Goal: Information Seeking & Learning: Check status

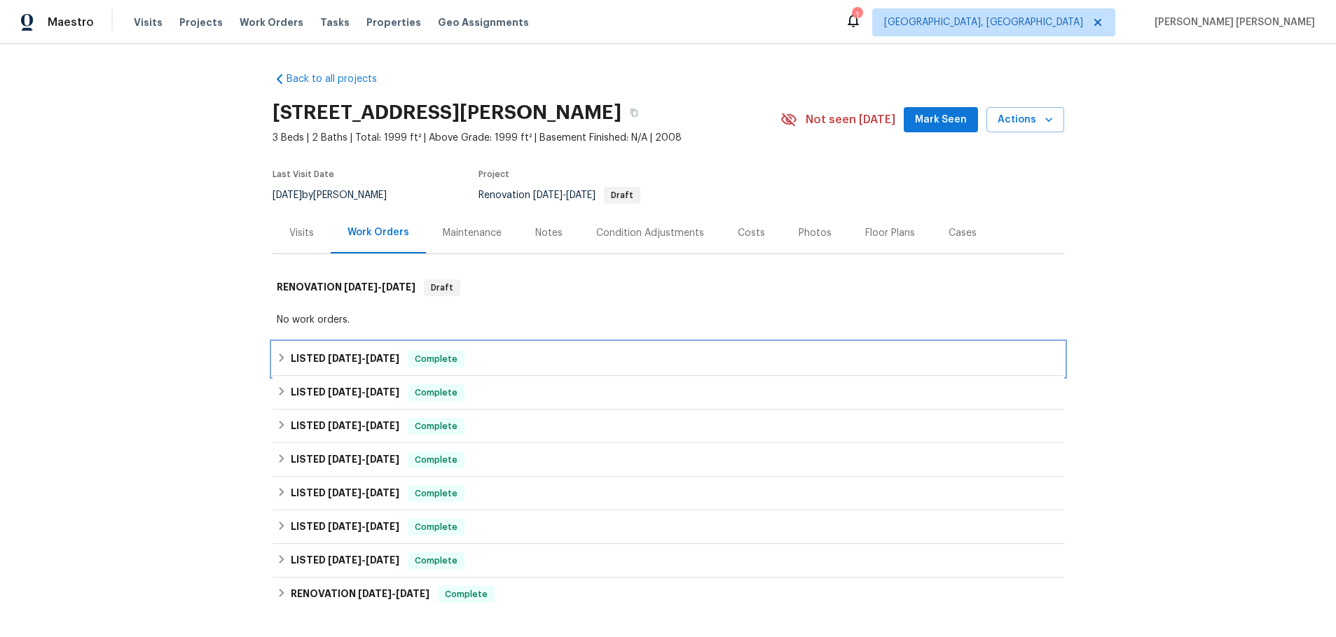
click at [278, 361] on icon at bounding box center [282, 358] width 10 height 10
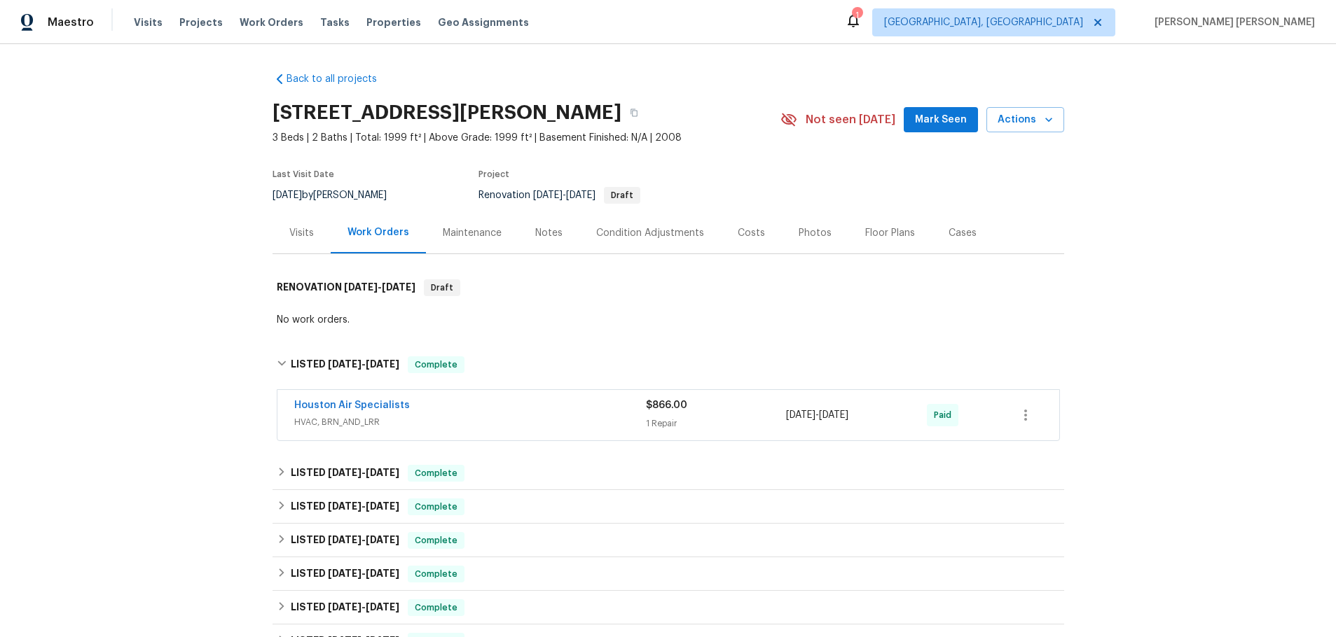
click at [485, 228] on div "Maintenance" at bounding box center [472, 233] width 59 height 14
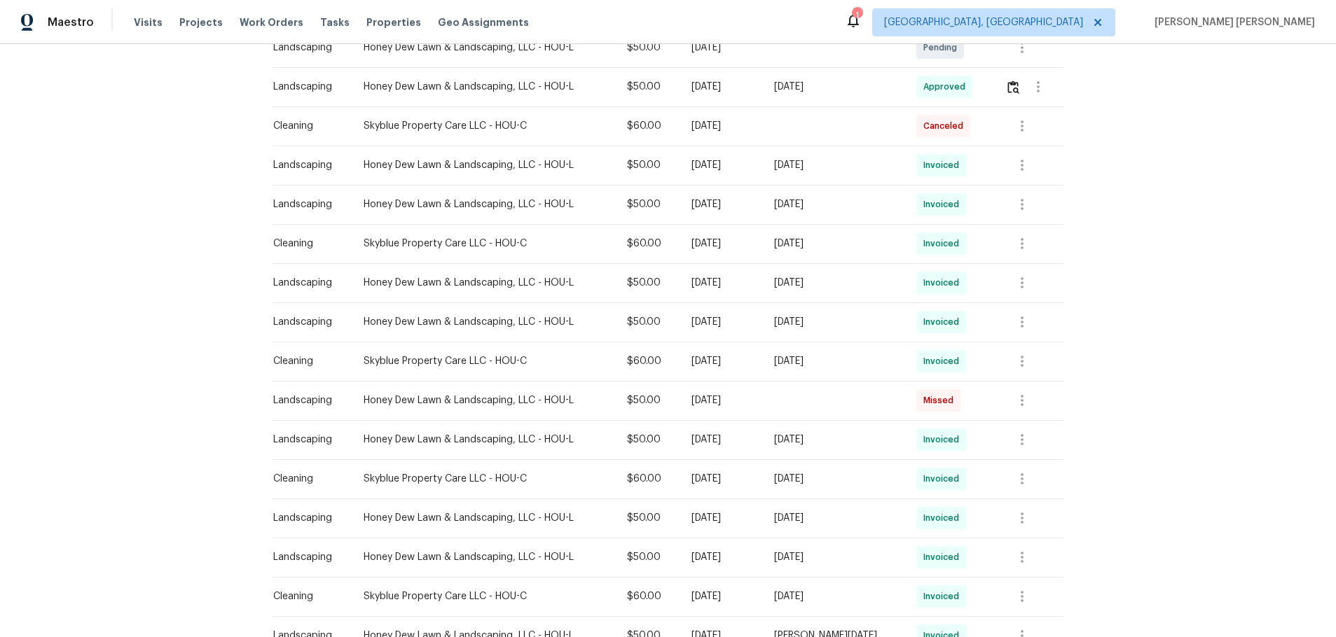
scroll to position [771, 0]
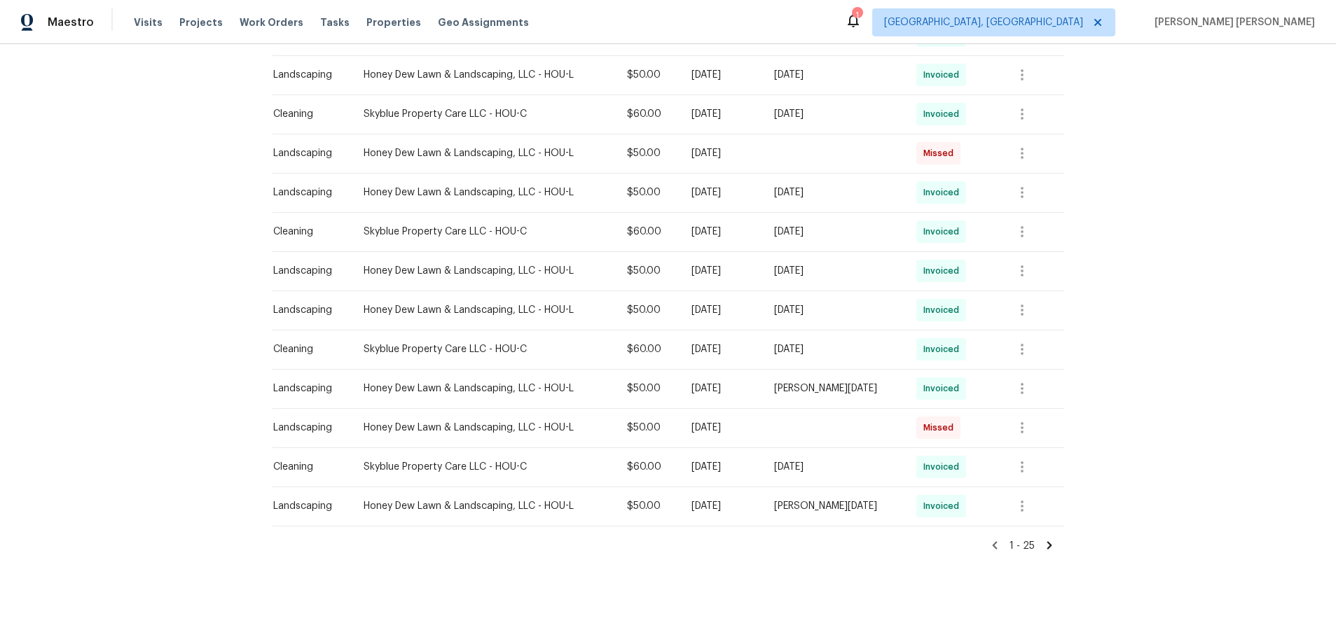
click at [1047, 542] on icon at bounding box center [1049, 546] width 5 height 8
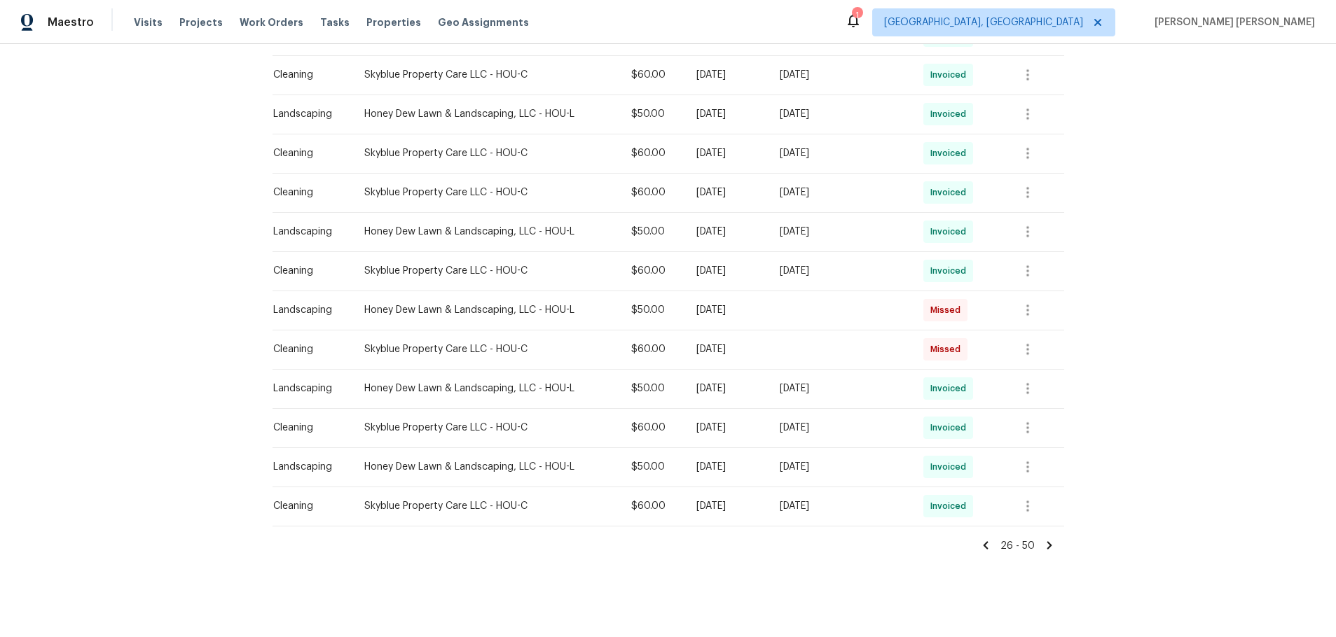
click at [1047, 542] on icon at bounding box center [1049, 546] width 5 height 8
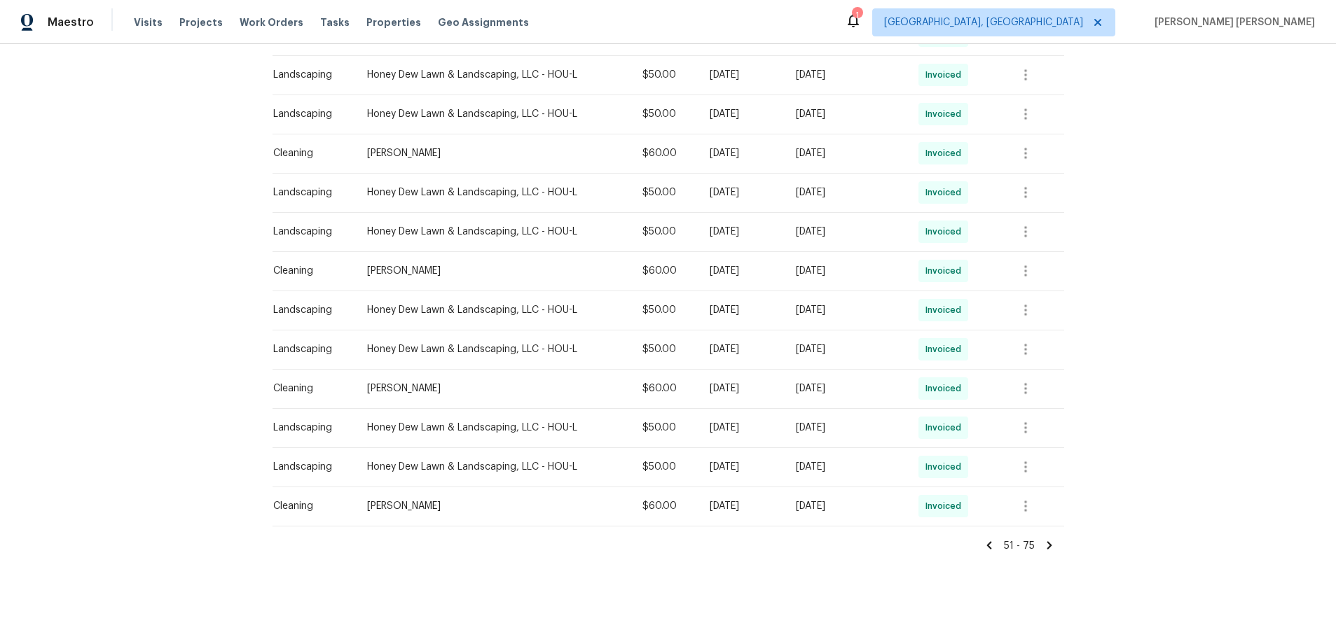
click at [1038, 527] on div "51 - 75" at bounding box center [669, 540] width 792 height 27
click at [1043, 539] on icon at bounding box center [1049, 545] width 13 height 13
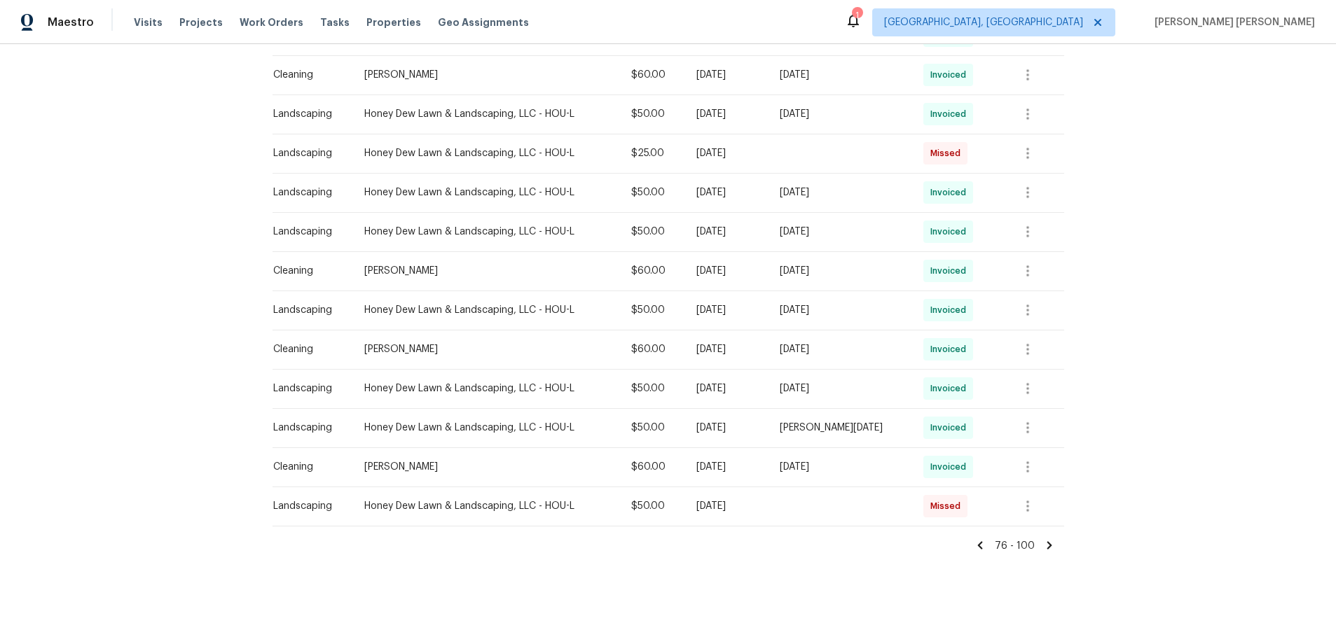
click at [1043, 539] on icon at bounding box center [1049, 545] width 13 height 13
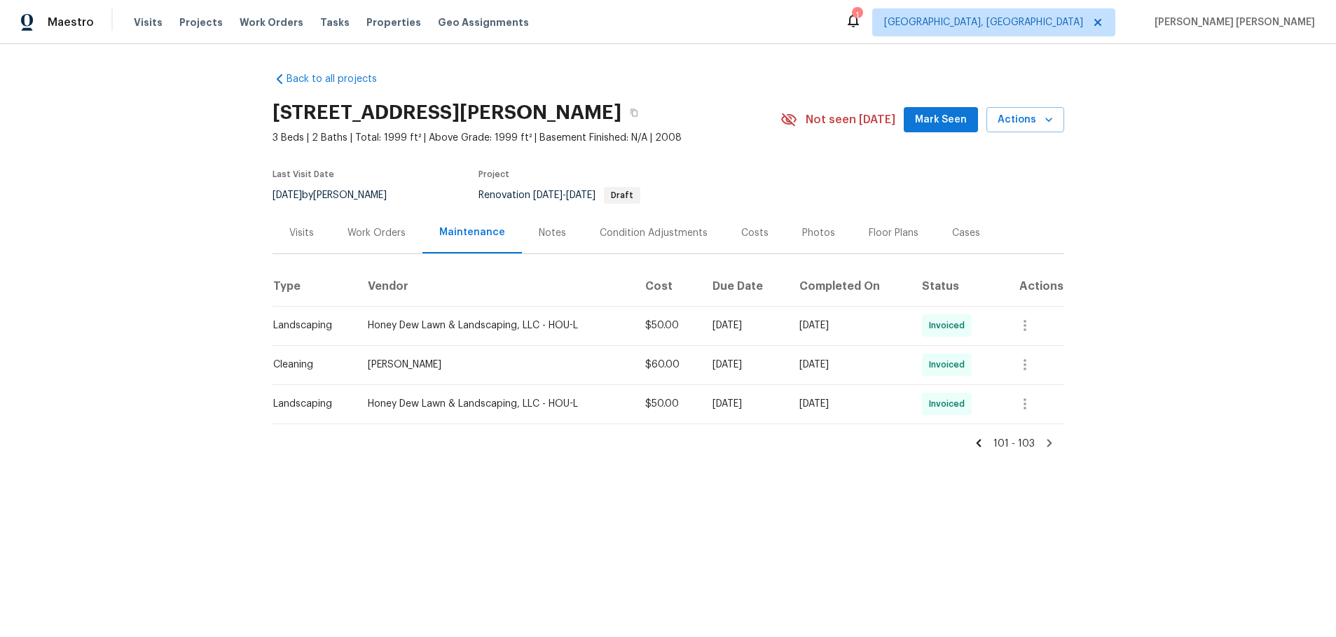
click at [981, 448] on div "101 - 103" at bounding box center [669, 438] width 792 height 27
click at [974, 448] on icon at bounding box center [978, 443] width 13 height 13
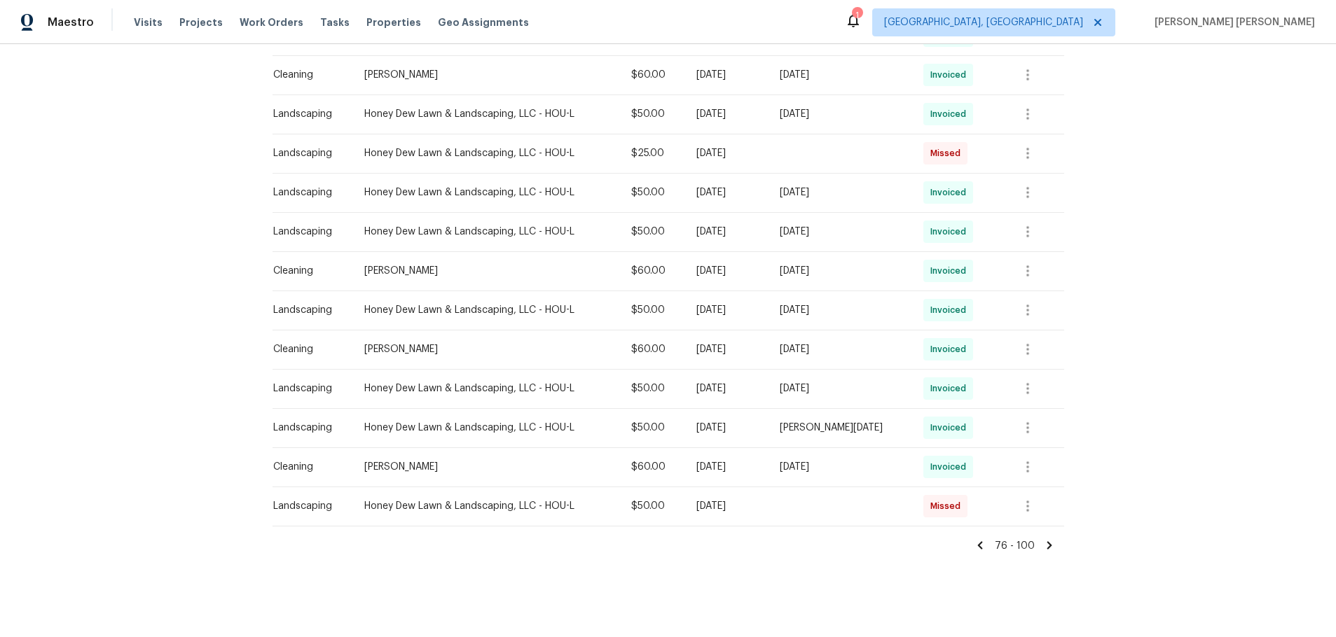
scroll to position [771, 0]
click at [977, 542] on icon at bounding box center [979, 546] width 5 height 8
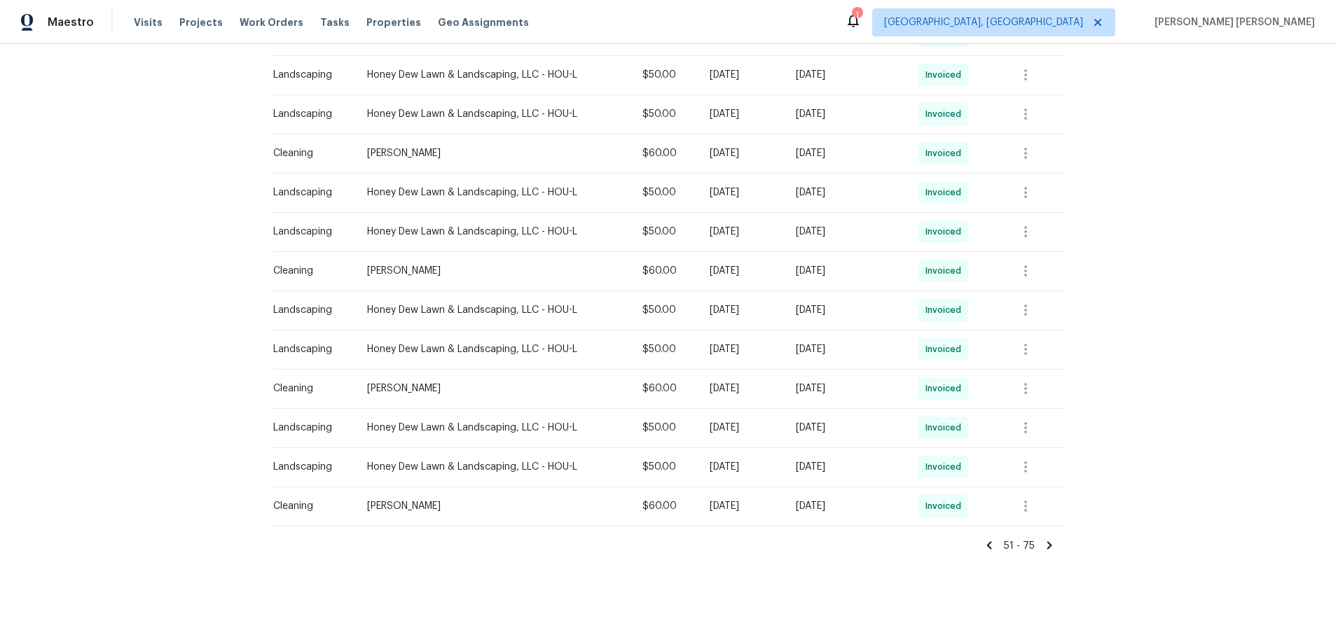
click at [983, 539] on icon at bounding box center [989, 545] width 13 height 13
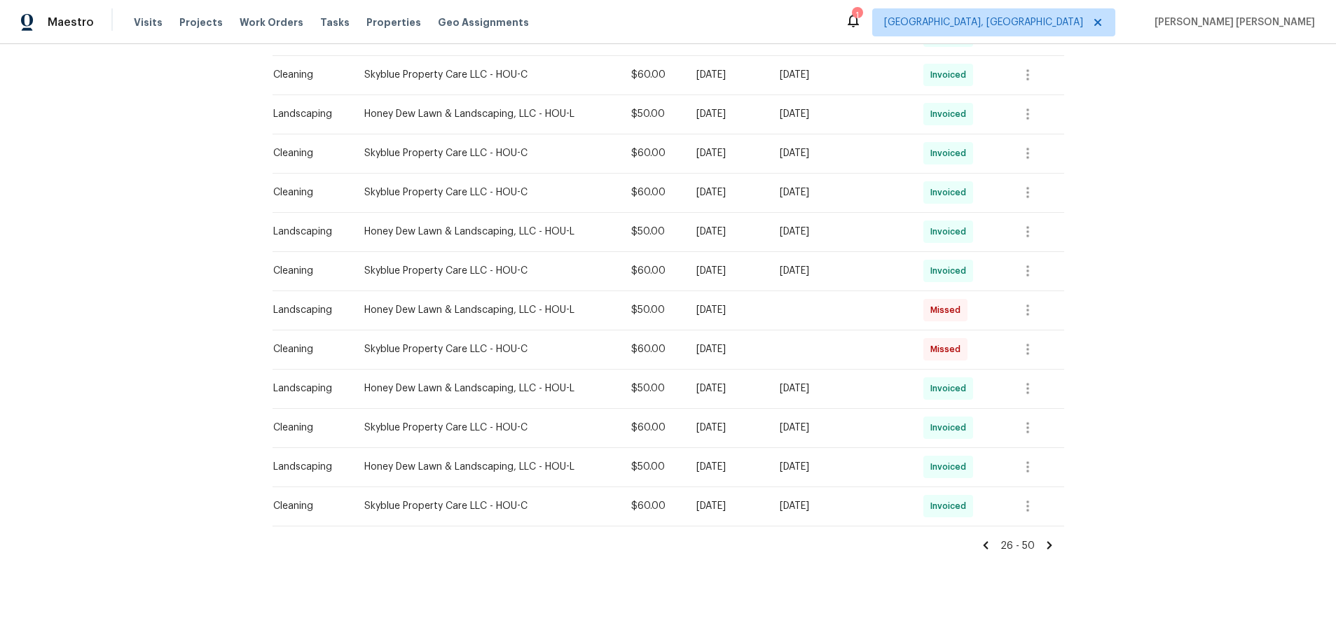
click at [972, 531] on div "26 - 50" at bounding box center [669, 540] width 792 height 27
click at [974, 534] on div "26 - 50" at bounding box center [669, 540] width 792 height 27
click at [979, 539] on icon at bounding box center [985, 545] width 13 height 13
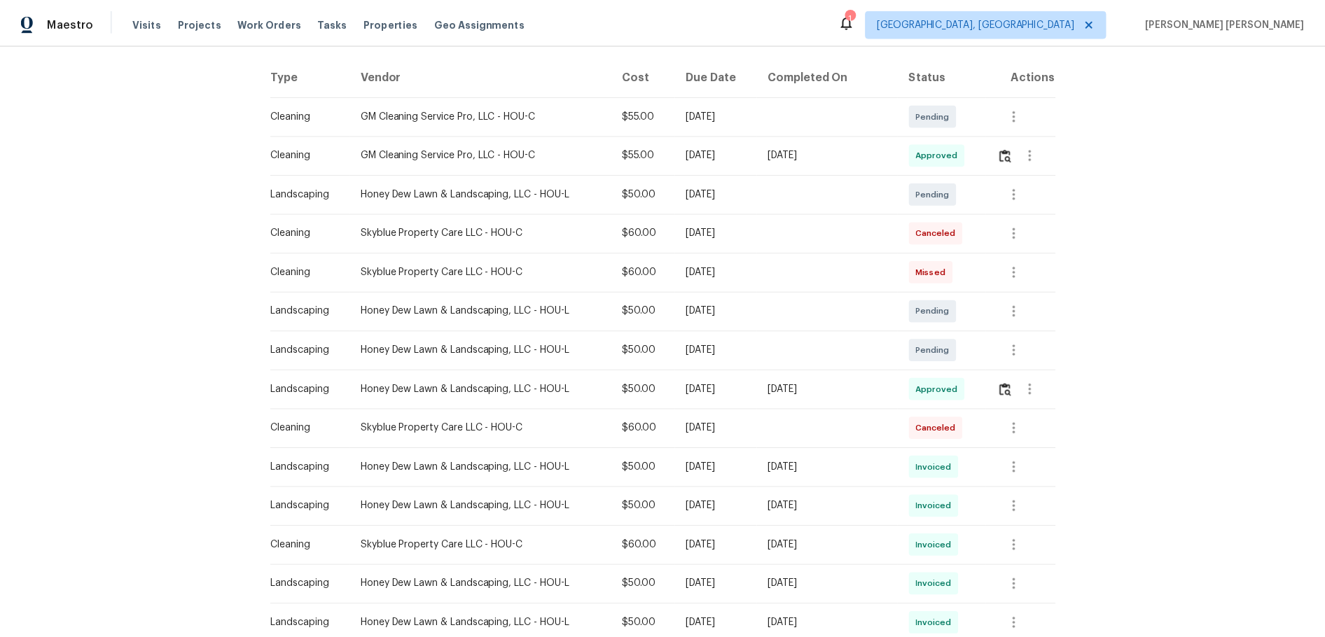
scroll to position [0, 0]
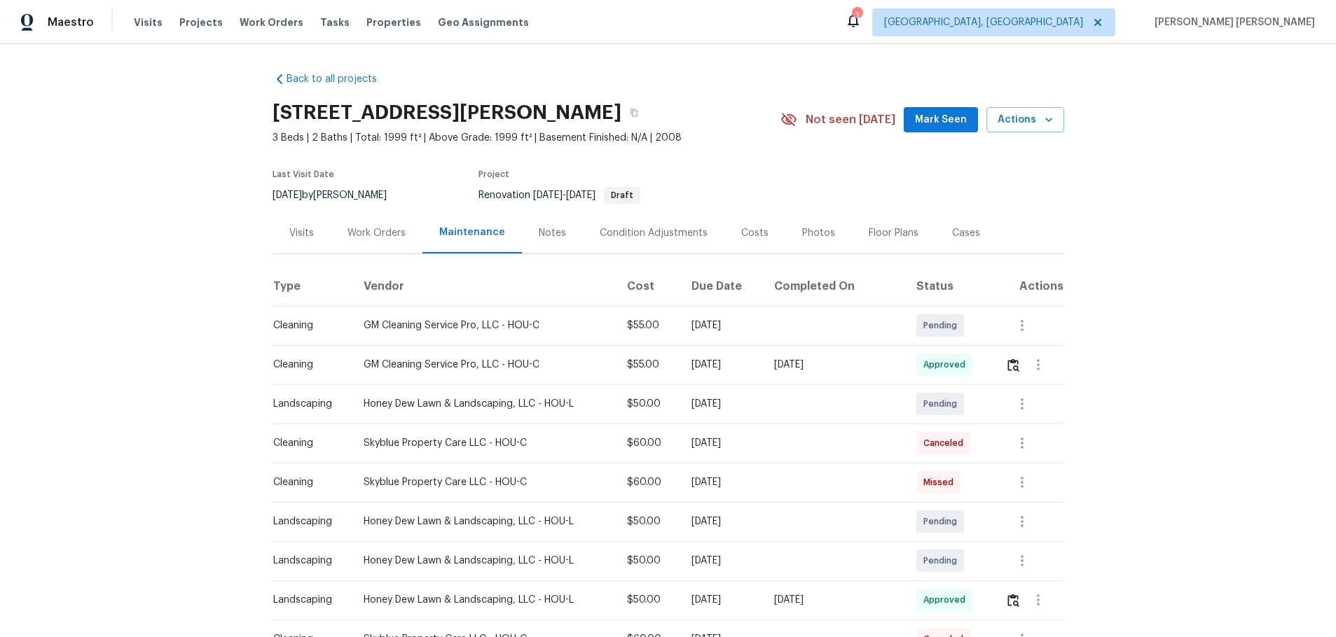
click at [559, 233] on div "Notes" at bounding box center [552, 232] width 61 height 41
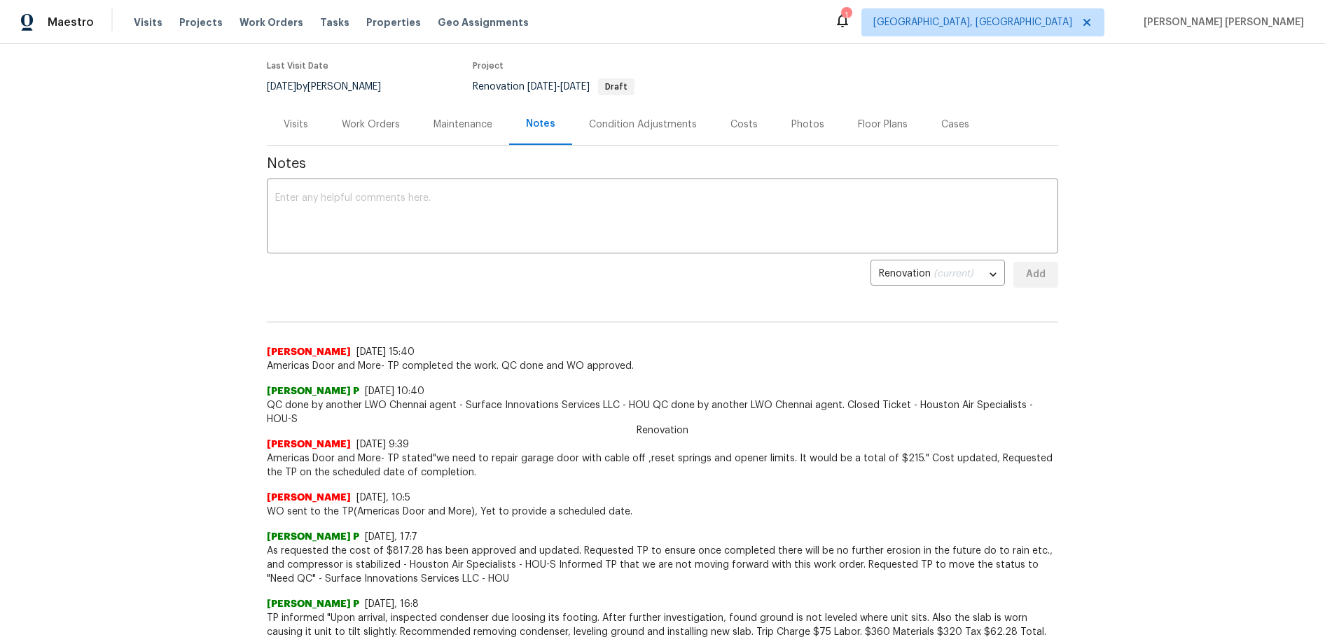
scroll to position [280, 0]
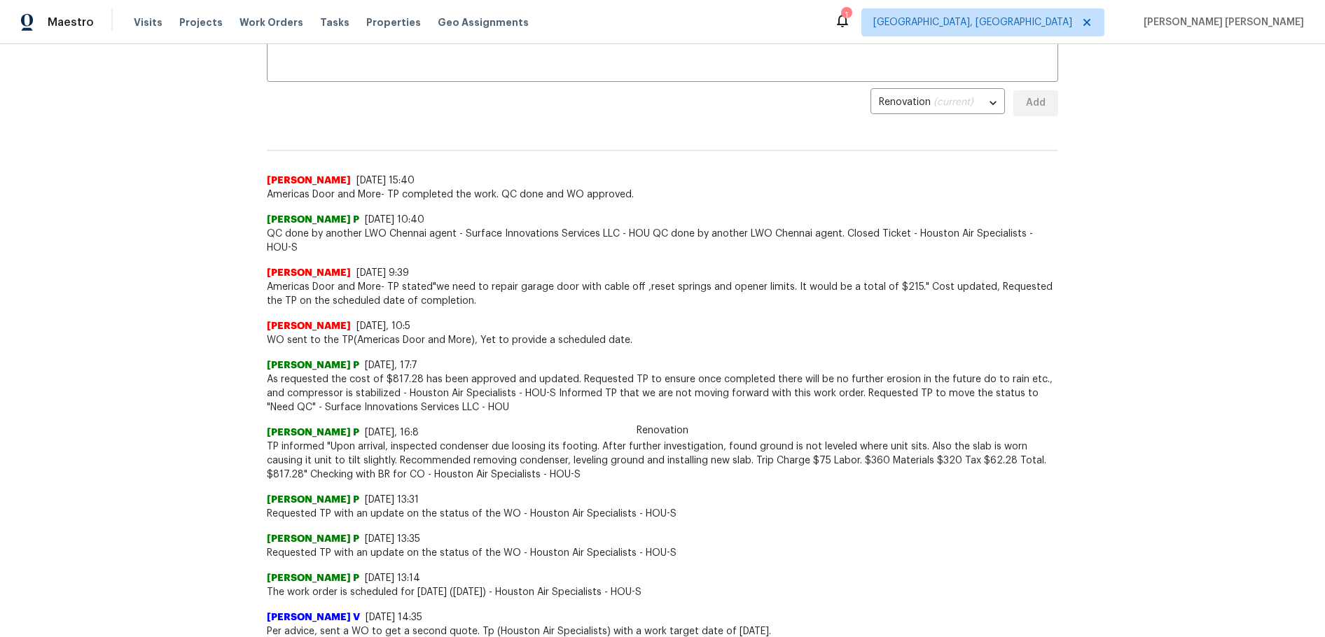
click at [686, 521] on div "[PERSON_NAME] P [DATE] 13:35 Requested TP with an update on the status of the W…" at bounding box center [663, 540] width 792 height 39
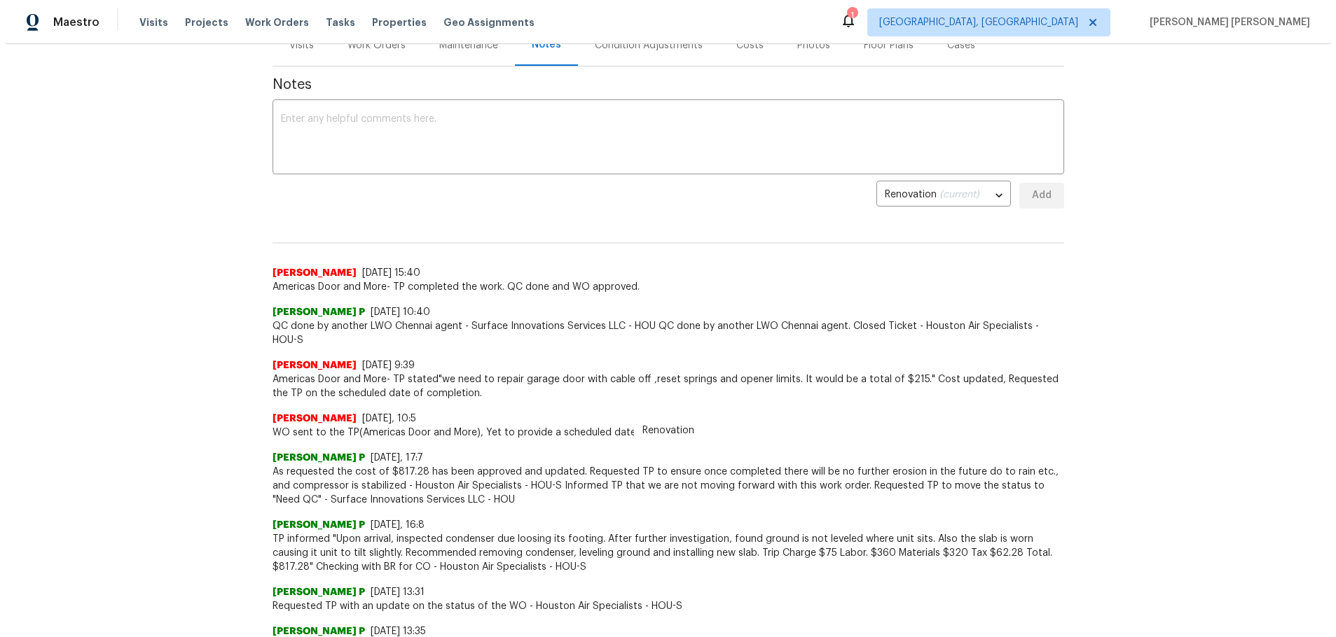
scroll to position [0, 0]
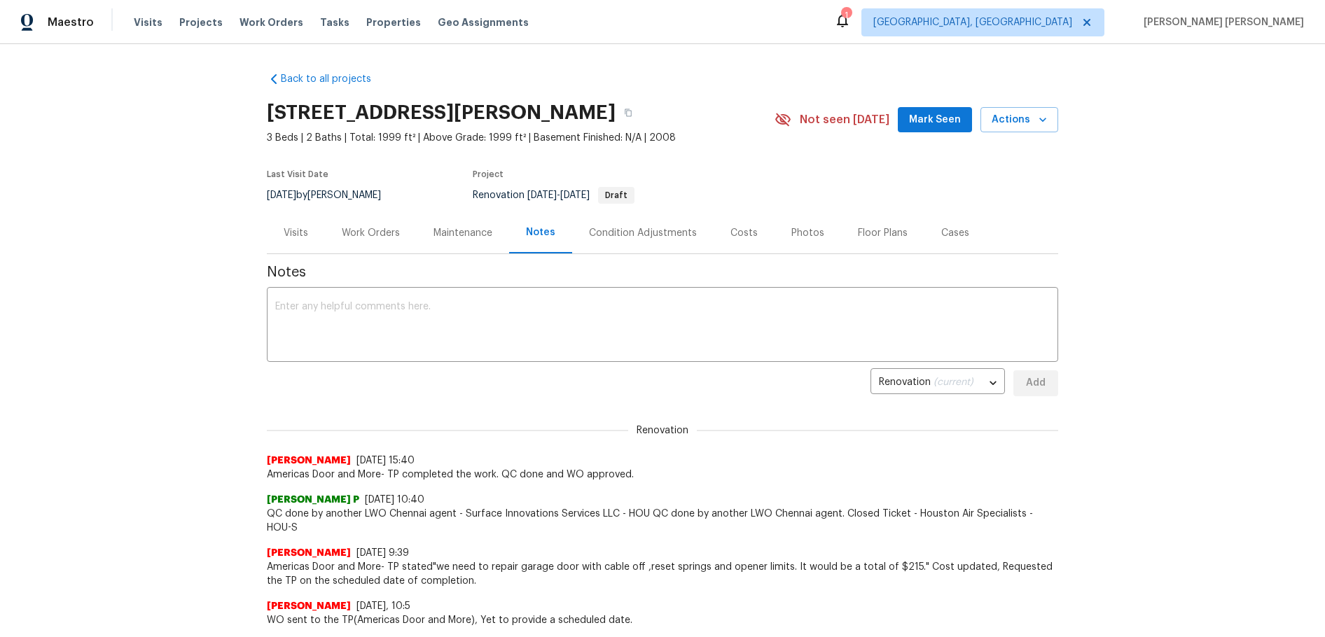
click at [294, 235] on div "Visits" at bounding box center [296, 233] width 25 height 14
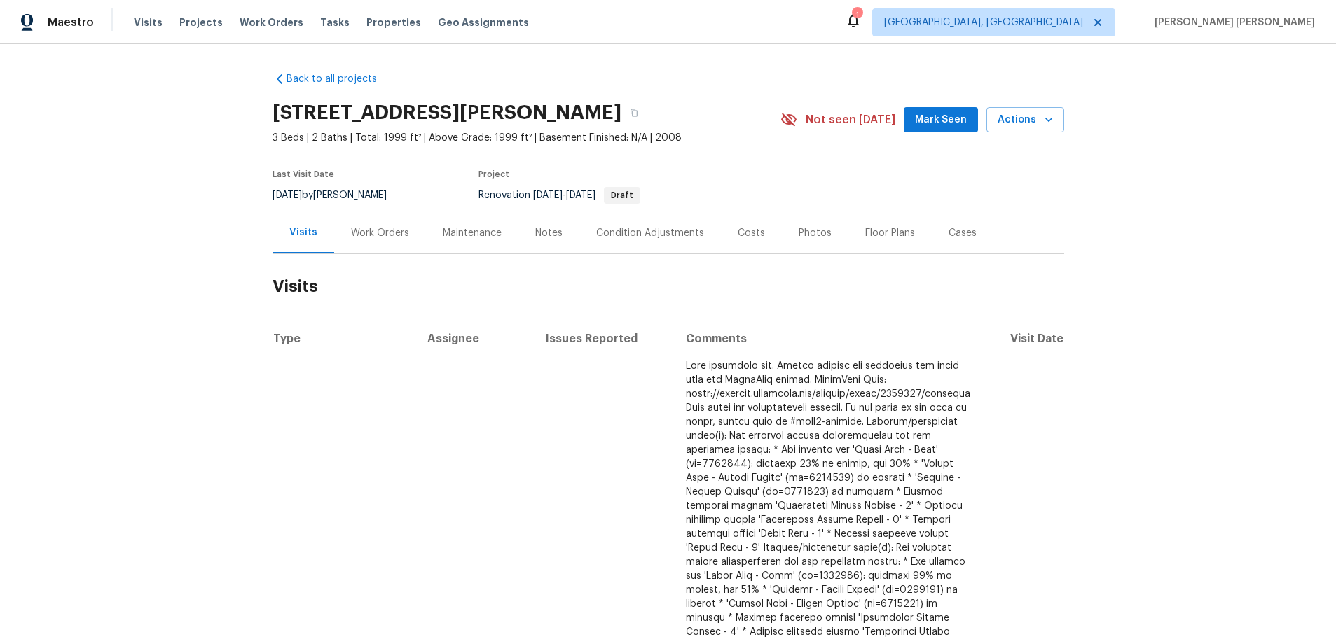
click at [408, 227] on div "Work Orders" at bounding box center [380, 232] width 92 height 41
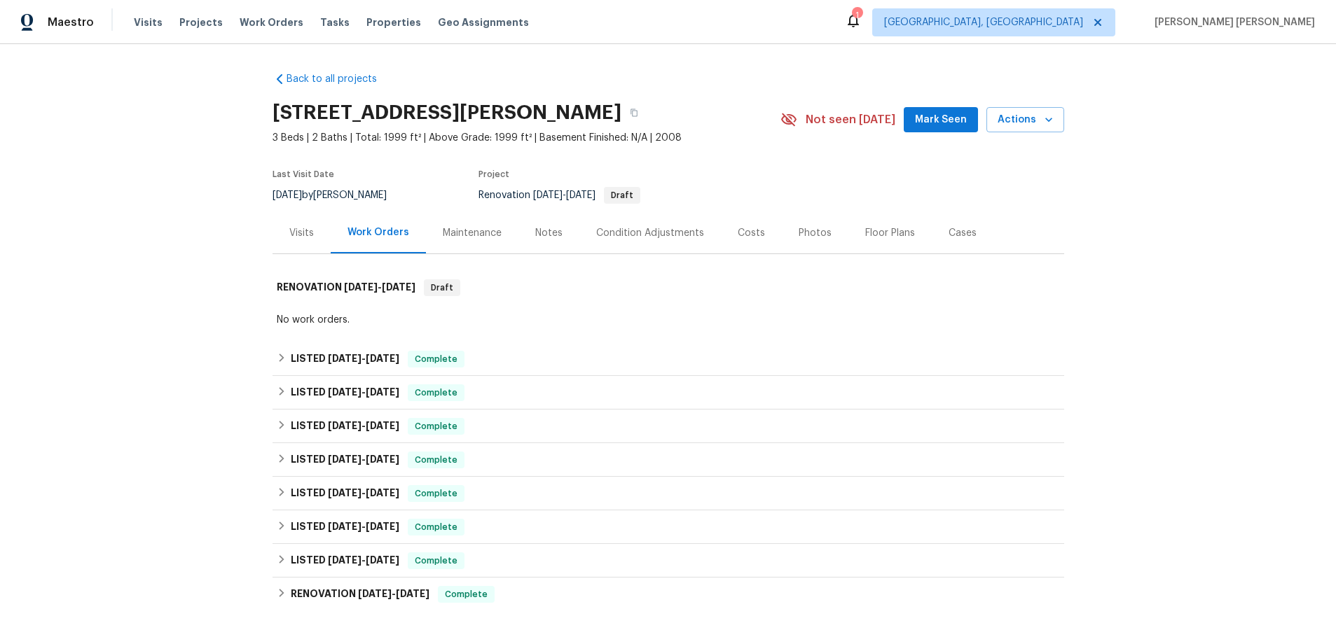
click at [469, 242] on div "Maintenance" at bounding box center [472, 232] width 92 height 41
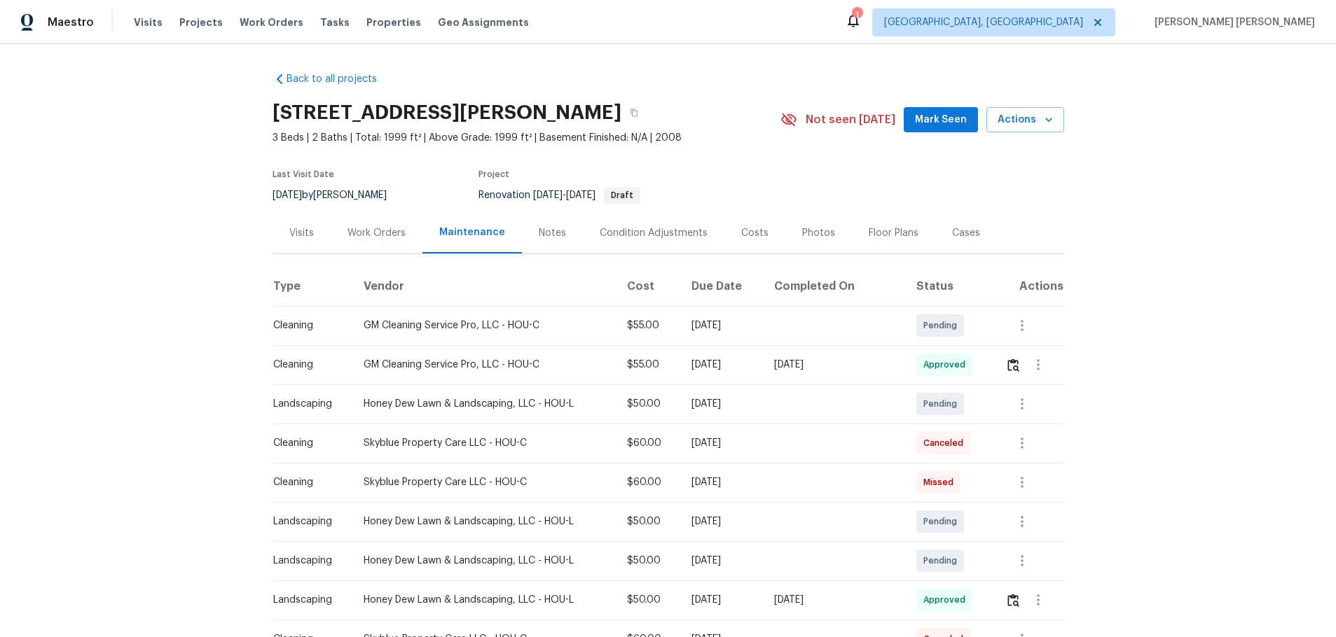
click at [503, 230] on div "Maintenance" at bounding box center [471, 232] width 99 height 41
click at [539, 237] on div "Notes" at bounding box center [552, 233] width 27 height 14
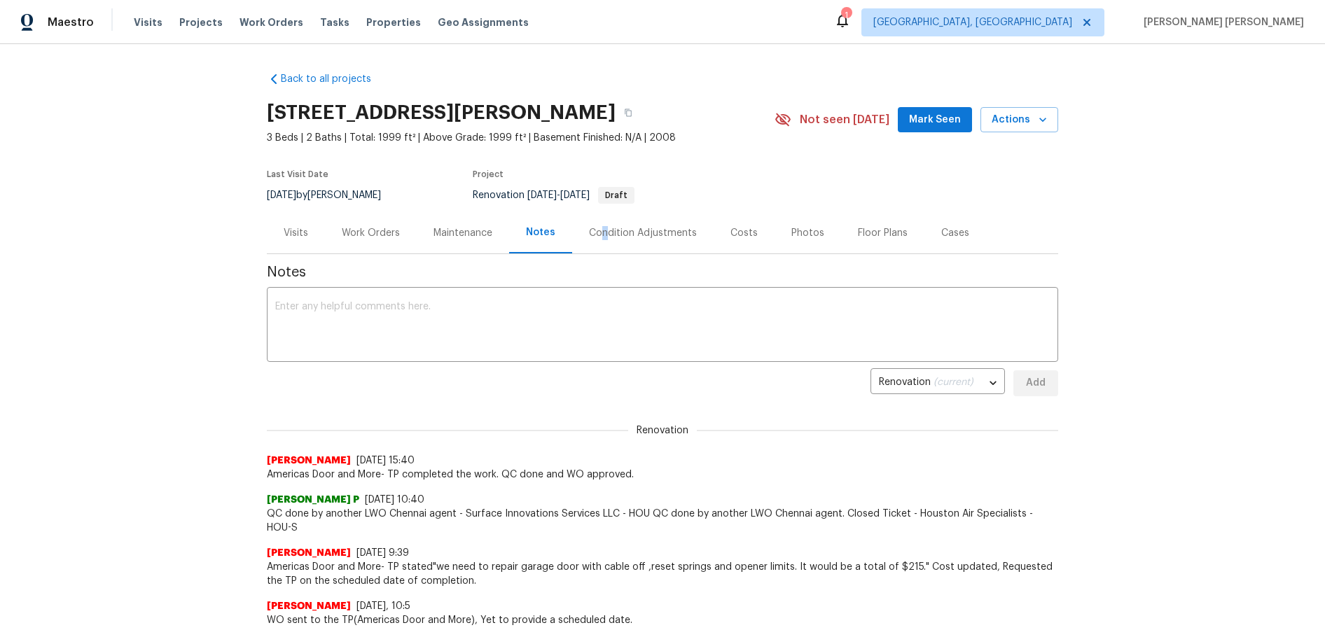
click at [598, 236] on div "Condition Adjustments" at bounding box center [643, 233] width 108 height 14
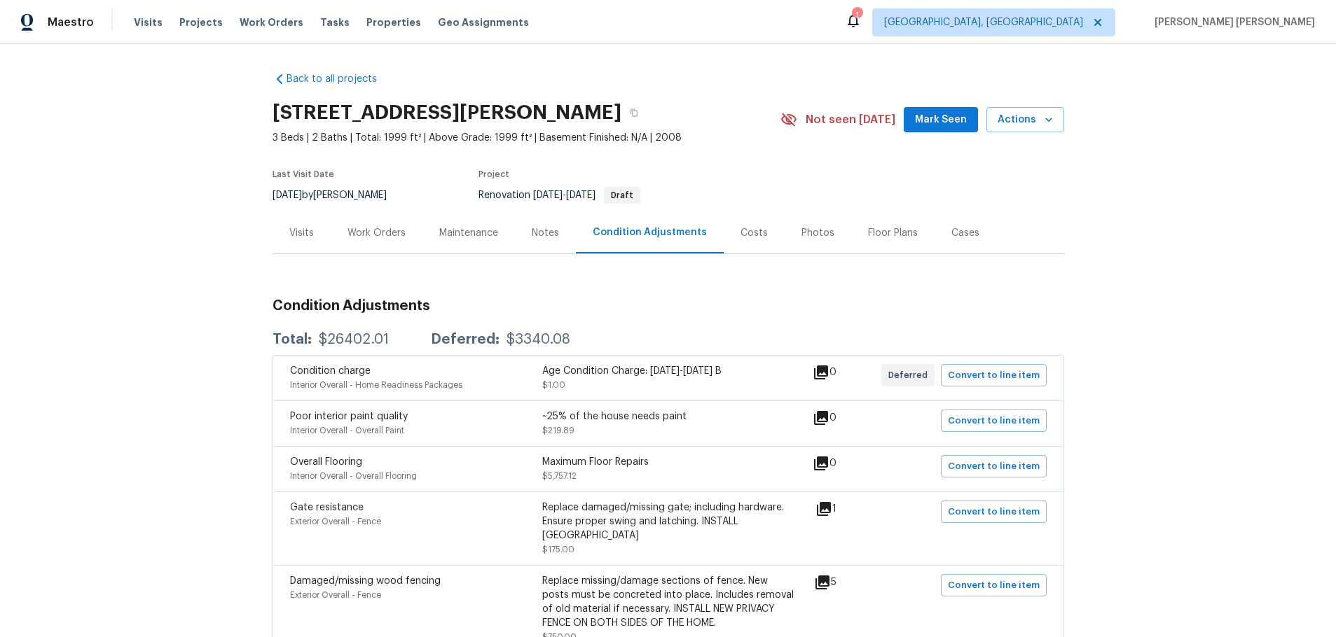
scroll to position [333, 0]
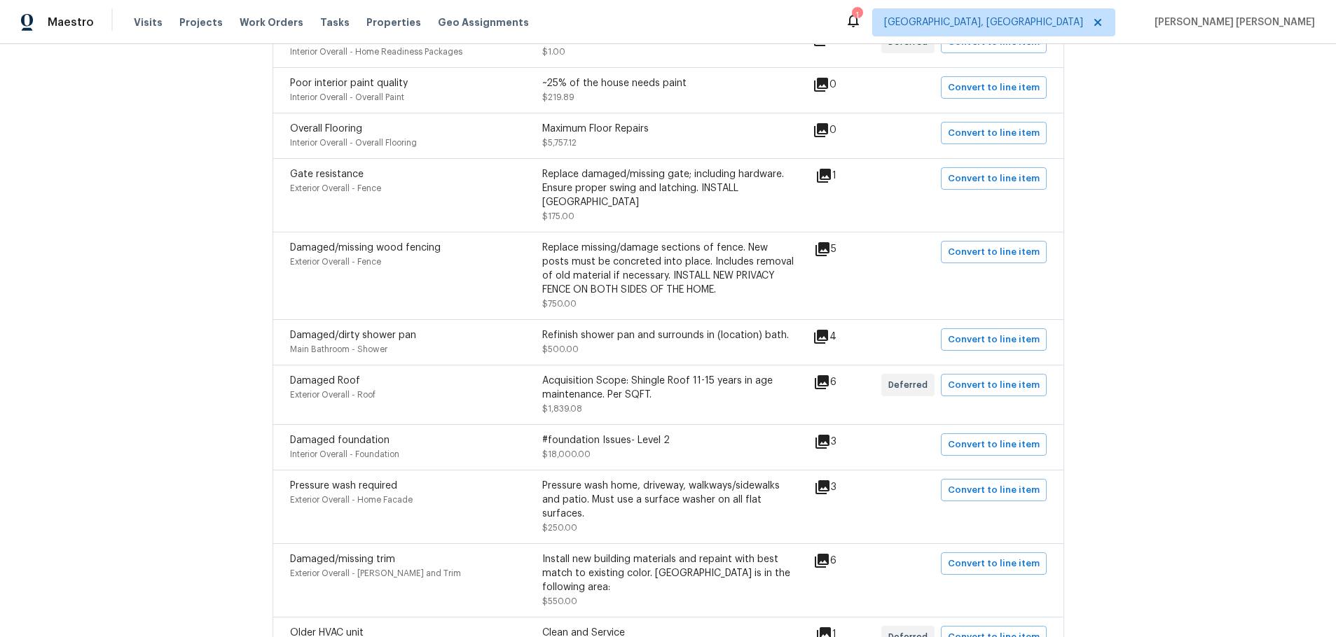
click at [825, 377] on div "6" at bounding box center [847, 395] width 68 height 42
click at [824, 375] on icon at bounding box center [822, 382] width 14 height 14
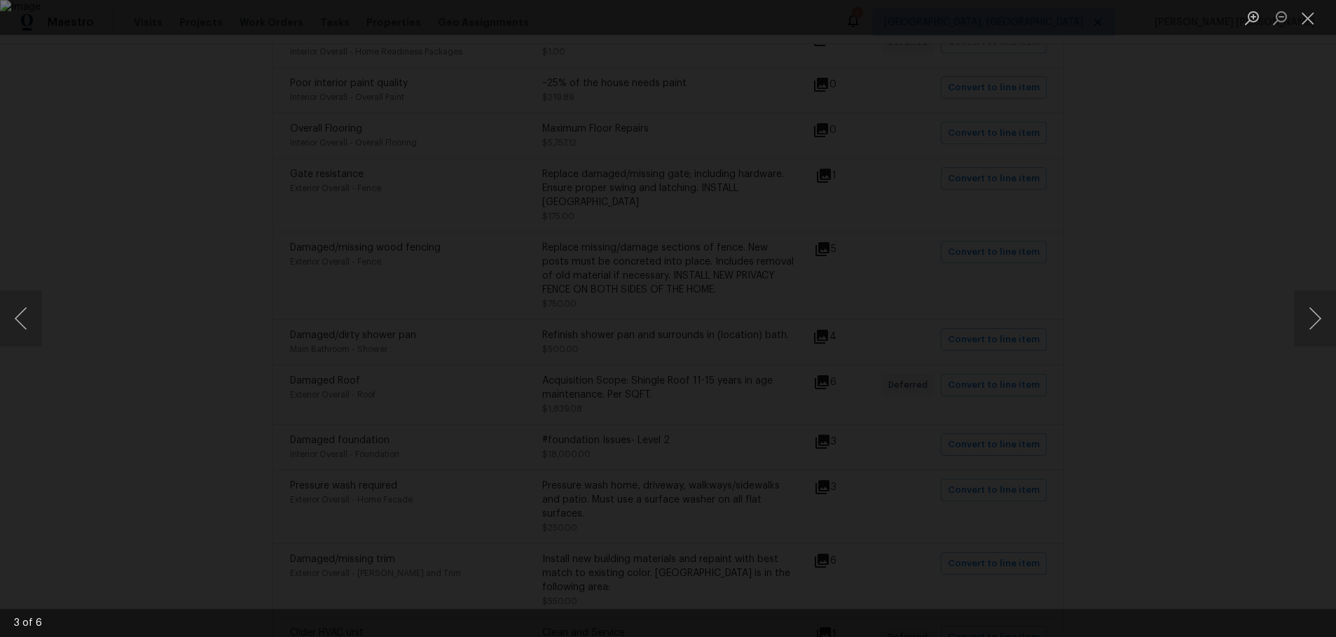
click at [127, 455] on div "Lightbox" at bounding box center [668, 318] width 1336 height 637
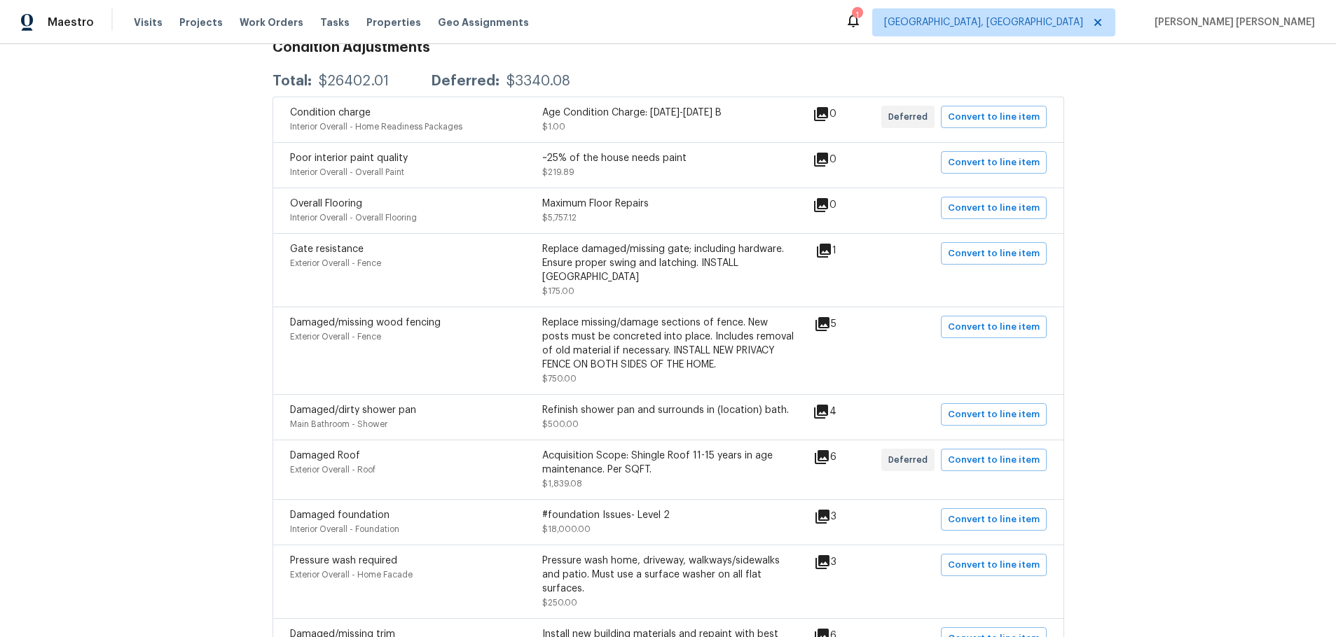
scroll to position [280, 0]
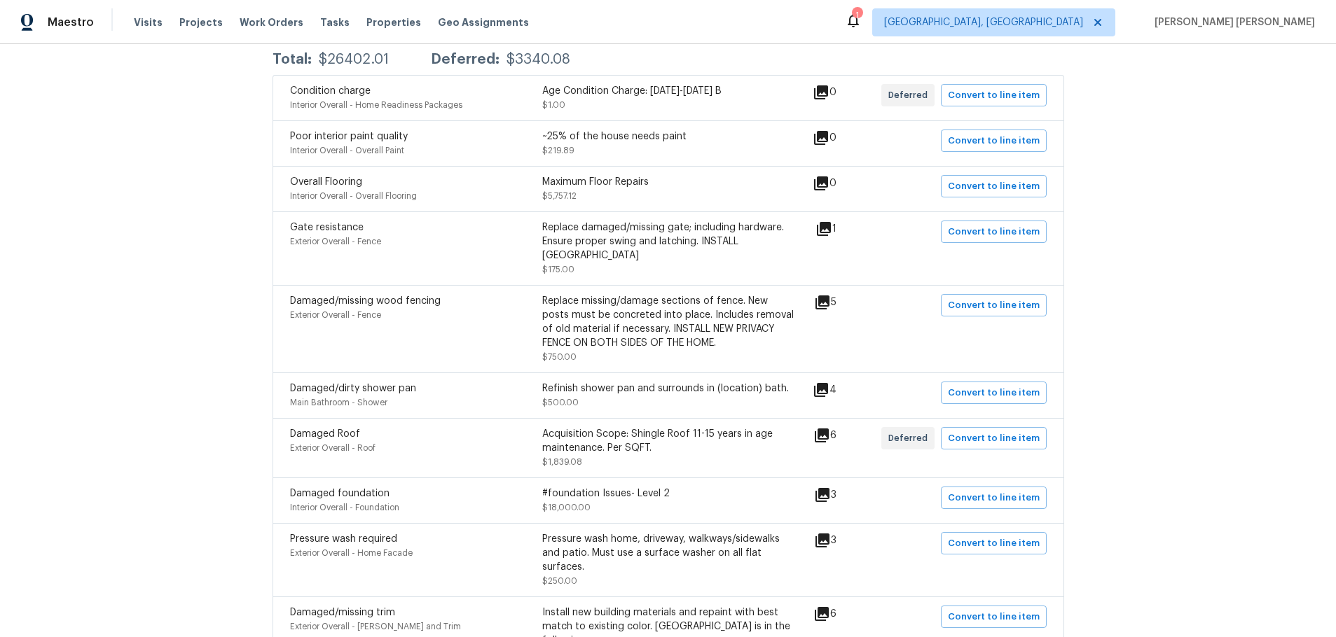
click at [823, 427] on icon at bounding box center [821, 435] width 17 height 17
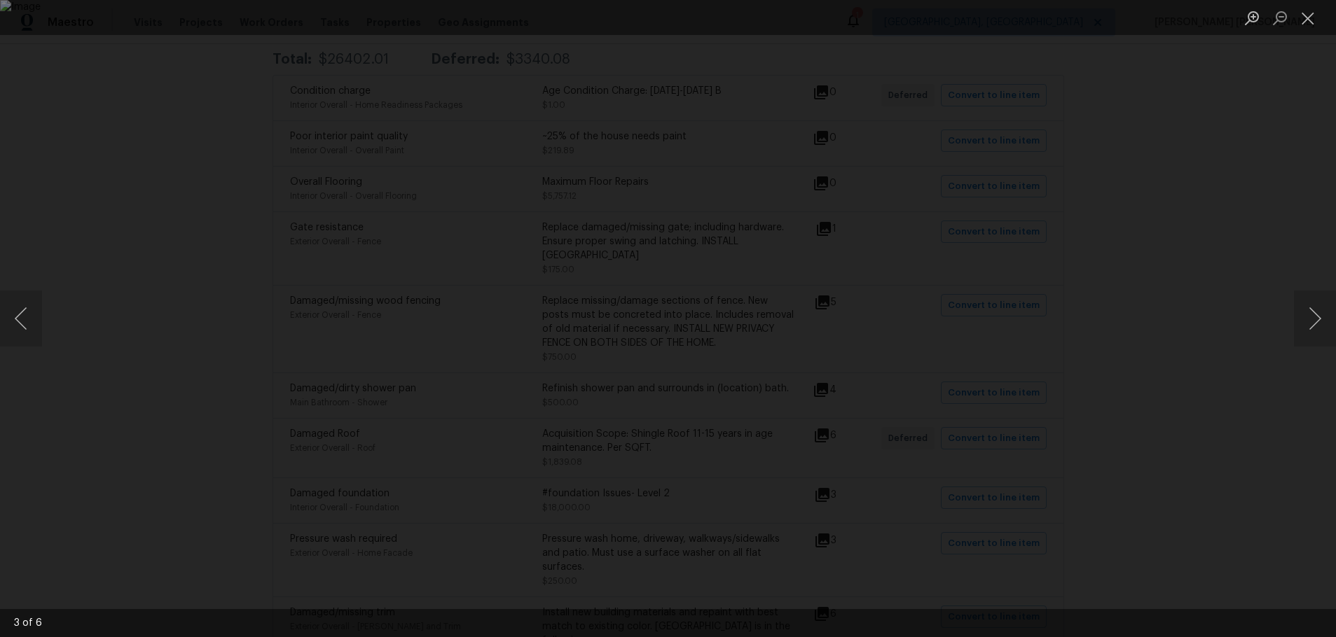
click at [248, 401] on div "Lightbox" at bounding box center [668, 318] width 1336 height 637
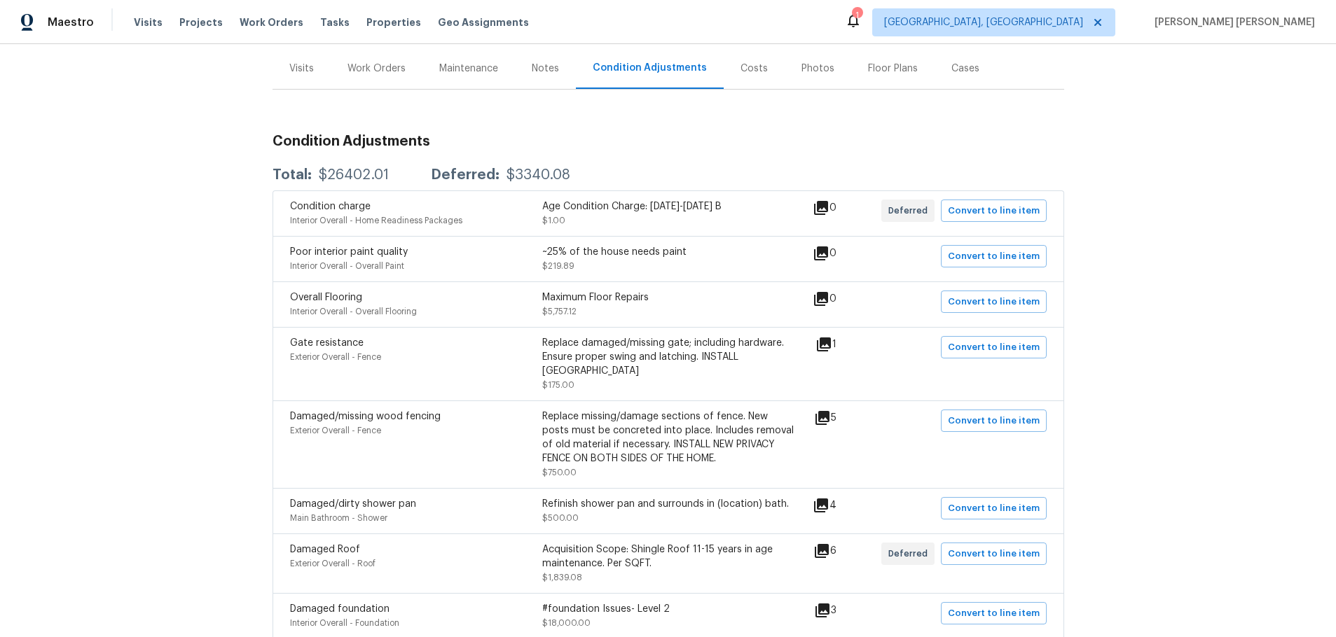
scroll to position [146, 0]
